Goal: Transaction & Acquisition: Purchase product/service

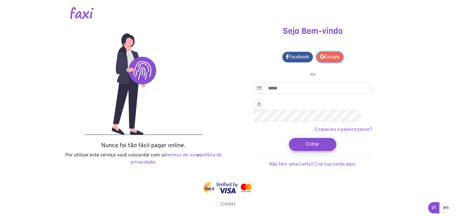
click at [330, 59] on link "Google" at bounding box center [330, 57] width 27 height 11
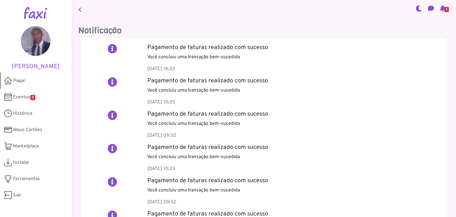
click at [23, 81] on span "Pagar" at bounding box center [19, 80] width 12 height 7
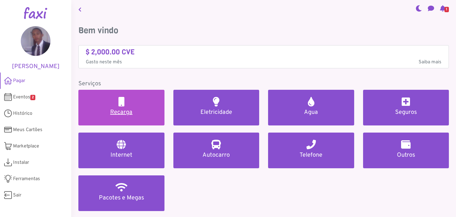
click at [135, 106] on link "Recarga" at bounding box center [121, 108] width 86 height 36
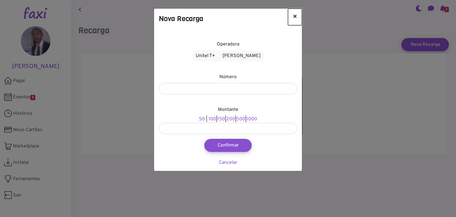
click at [293, 18] on button "×" at bounding box center [295, 17] width 14 height 17
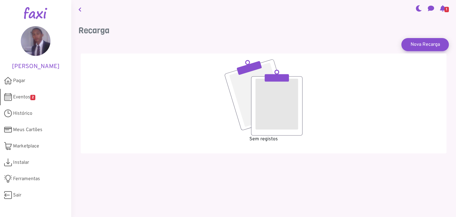
click at [20, 96] on span "Eventos 2" at bounding box center [24, 97] width 22 height 7
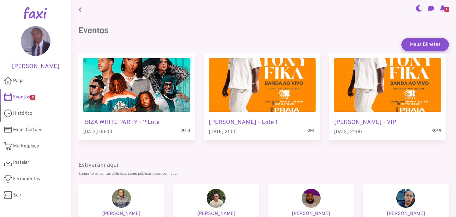
click at [26, 112] on span "Histórico" at bounding box center [22, 113] width 19 height 7
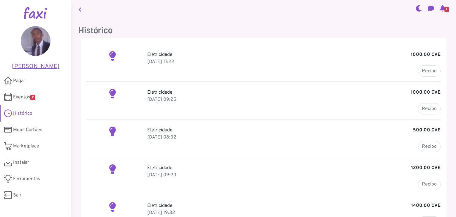
click at [38, 63] on h5 "[PERSON_NAME]" at bounding box center [35, 66] width 53 height 7
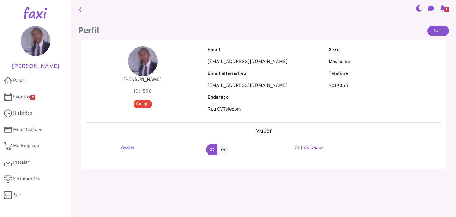
click at [440, 7] on icon at bounding box center [443, 8] width 6 height 5
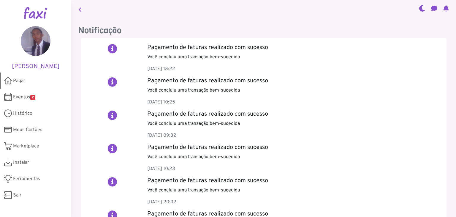
click at [26, 79] on link "Pagar" at bounding box center [35, 80] width 71 height 16
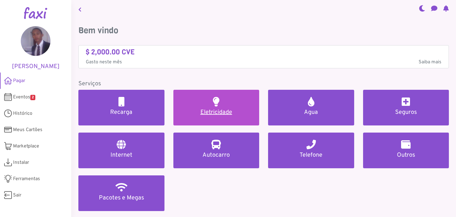
click at [197, 104] on link "Eletricidade" at bounding box center [217, 108] width 86 height 36
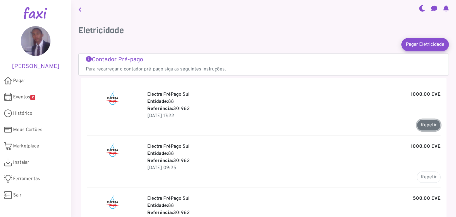
click at [427, 126] on button "Repetir" at bounding box center [429, 124] width 24 height 11
type input "******"
type input "*******"
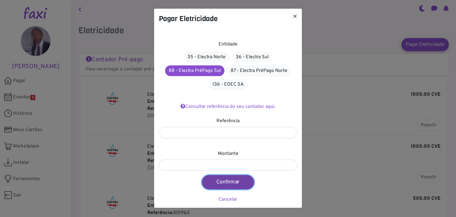
click at [224, 181] on button "Confirmar" at bounding box center [228, 182] width 52 height 14
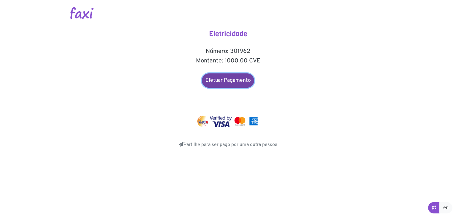
click at [225, 83] on link "Efetuar Pagamento" at bounding box center [228, 80] width 52 height 14
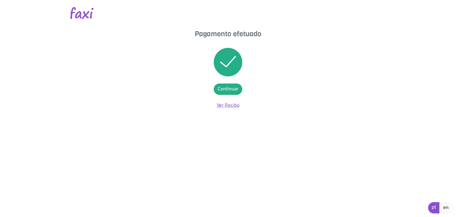
click at [234, 105] on link "Ver Recibo" at bounding box center [228, 106] width 23 height 6
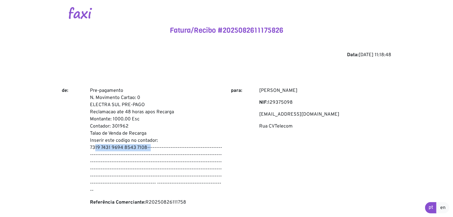
drag, startPoint x: 118, startPoint y: 146, endPoint x: 146, endPoint y: 148, distance: 28.3
click at [146, 148] on p "Pre-pagamento N. Movimento Cartao: 0 ELECTRA SUL PRE-PAGO Reclamacao ate 48 hor…" at bounding box center [156, 140] width 132 height 107
